Goal: Information Seeking & Learning: Learn about a topic

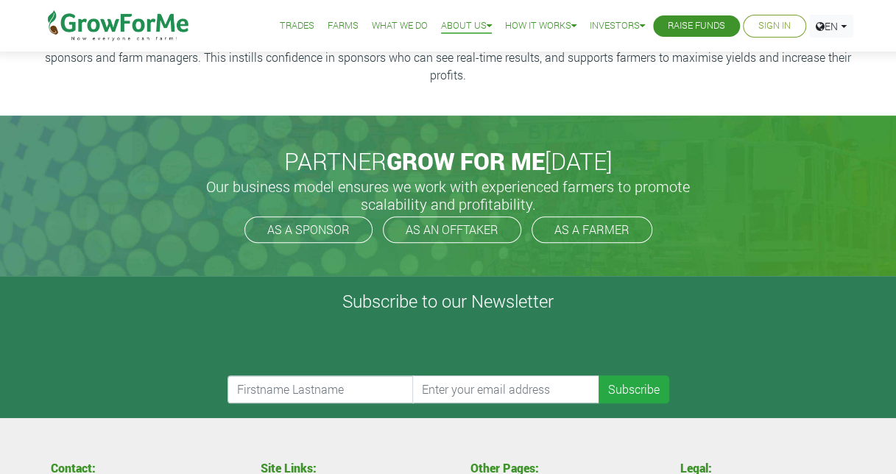
scroll to position [265, 0]
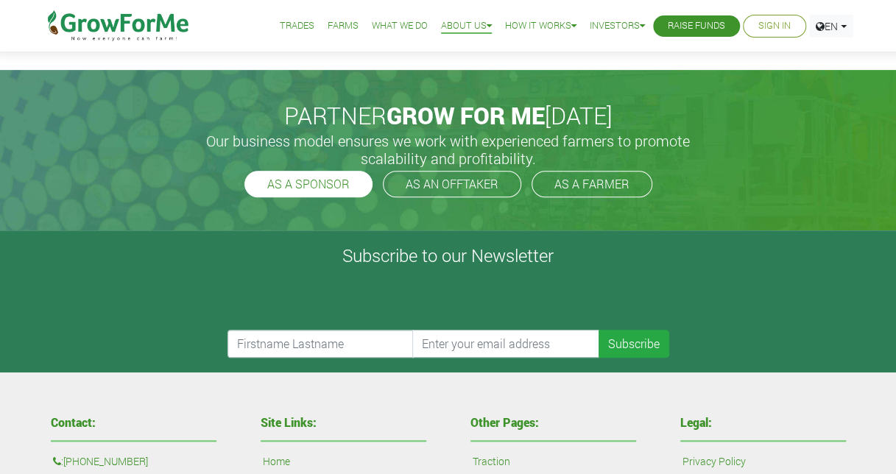
click at [343, 185] on link "AS A SPONSOR" at bounding box center [308, 184] width 128 height 26
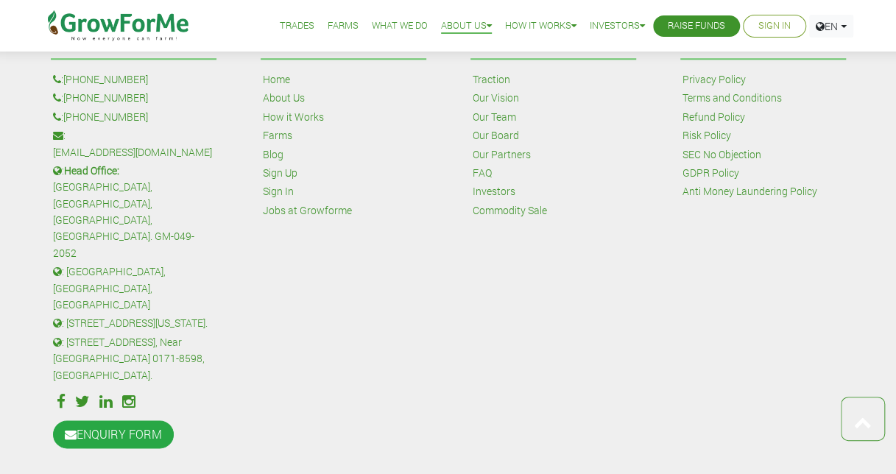
scroll to position [495, 0]
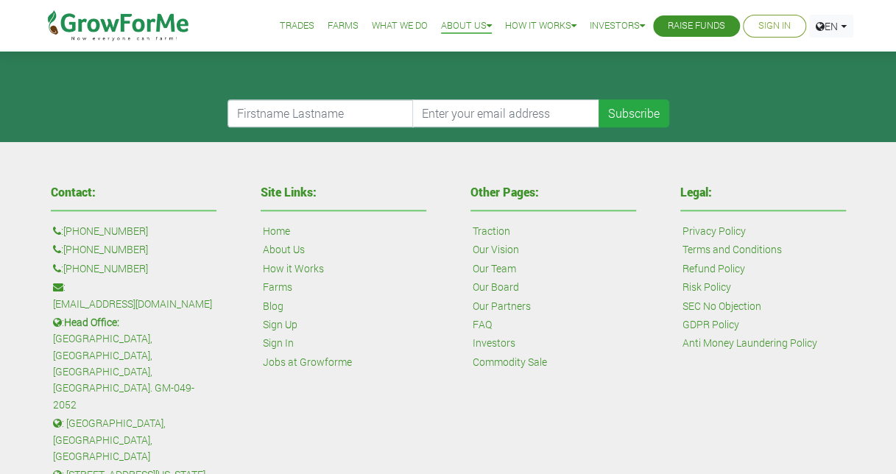
click at [278, 250] on link "About Us" at bounding box center [284, 249] width 42 height 16
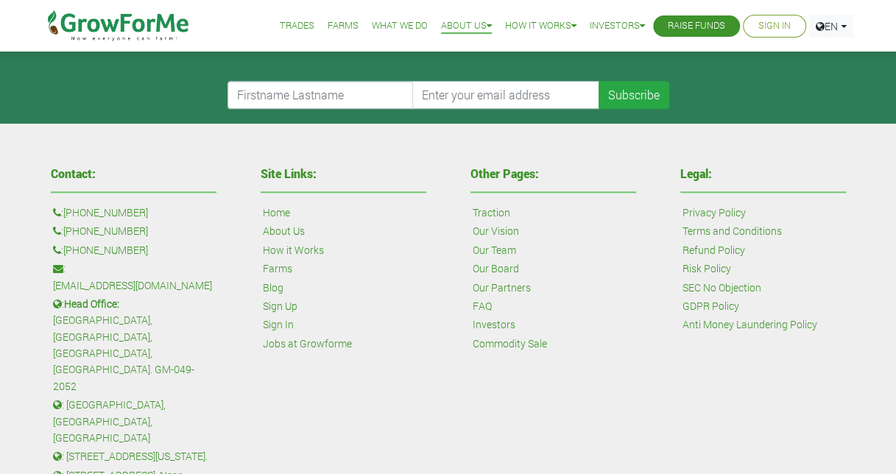
scroll to position [514, 0]
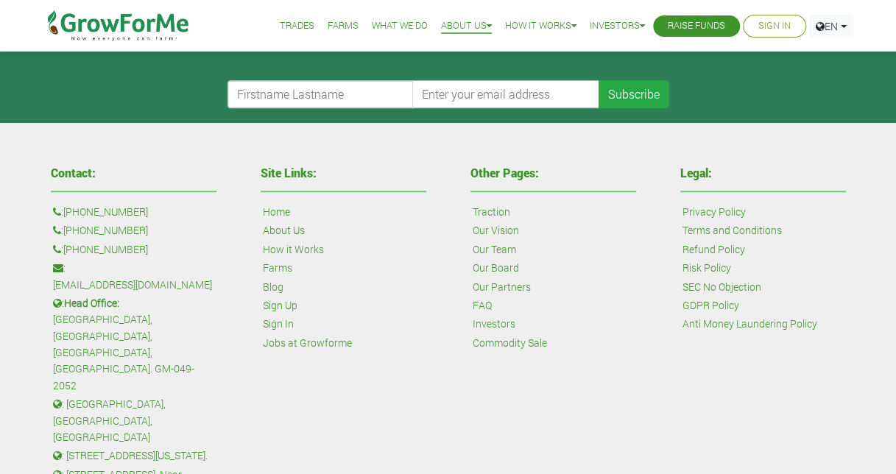
click at [306, 244] on link "How it Works" at bounding box center [293, 249] width 61 height 16
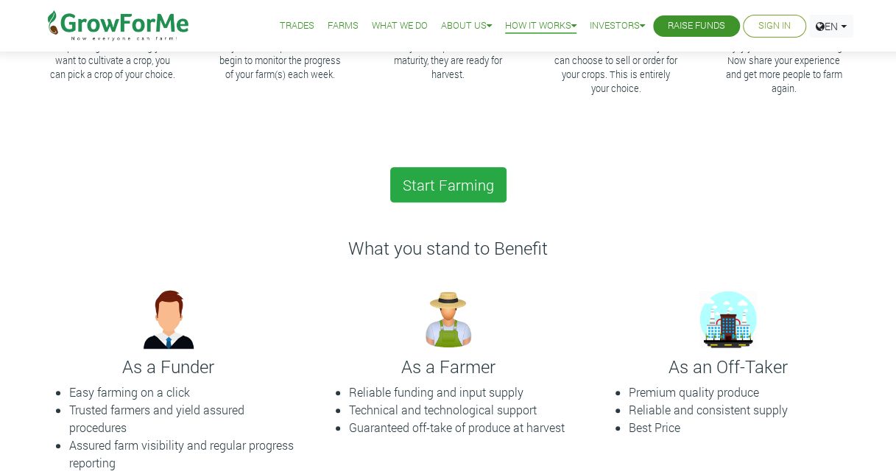
scroll to position [294, 0]
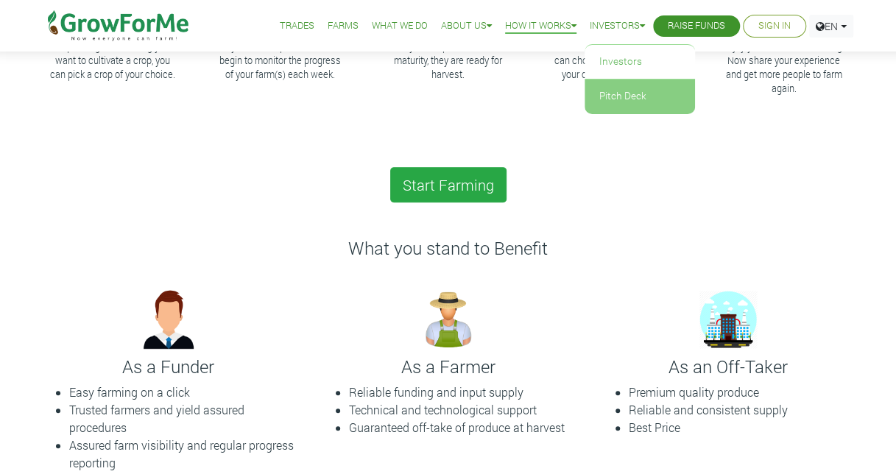
click at [609, 82] on link "Pitch Deck" at bounding box center [639, 96] width 110 height 34
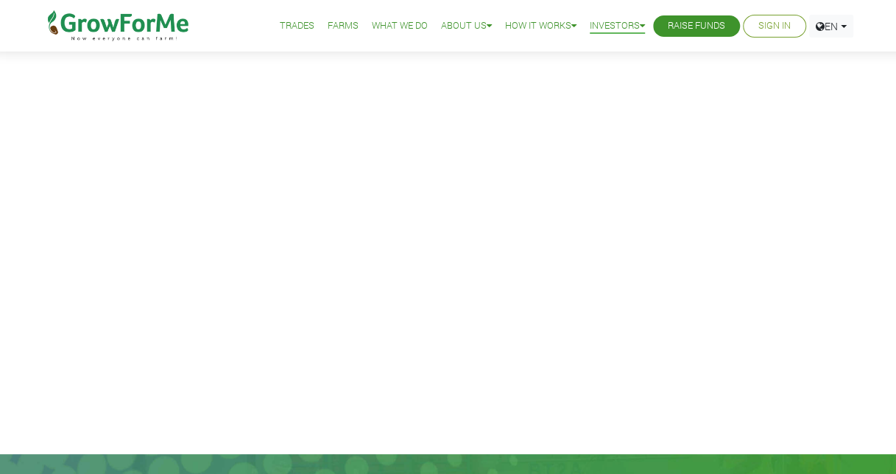
scroll to position [1, 0]
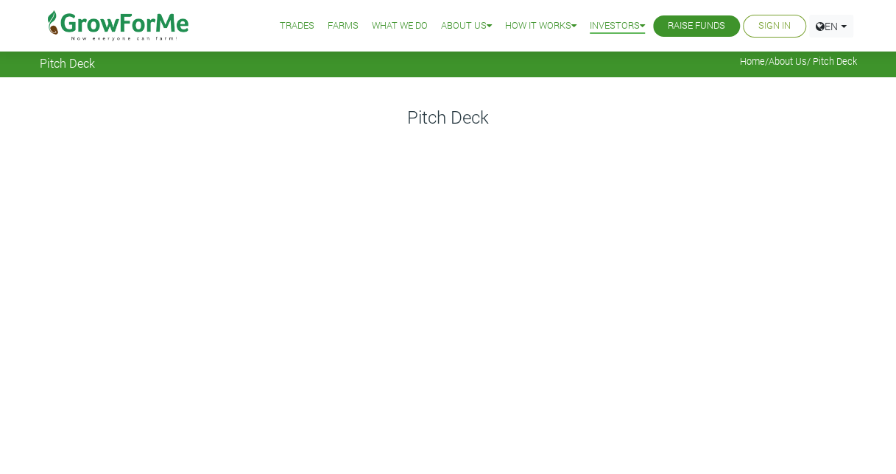
click at [244, 411] on iframe at bounding box center [448, 318] width 817 height 368
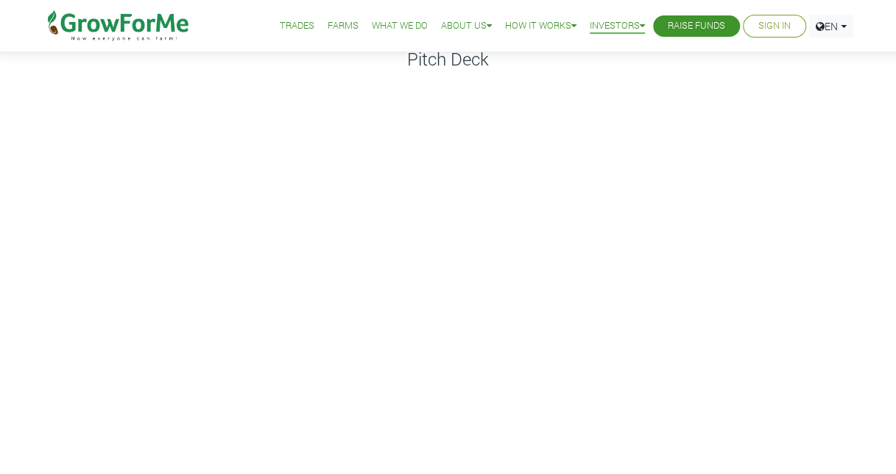
scroll to position [60, 0]
